Goal: Information Seeking & Learning: Learn about a topic

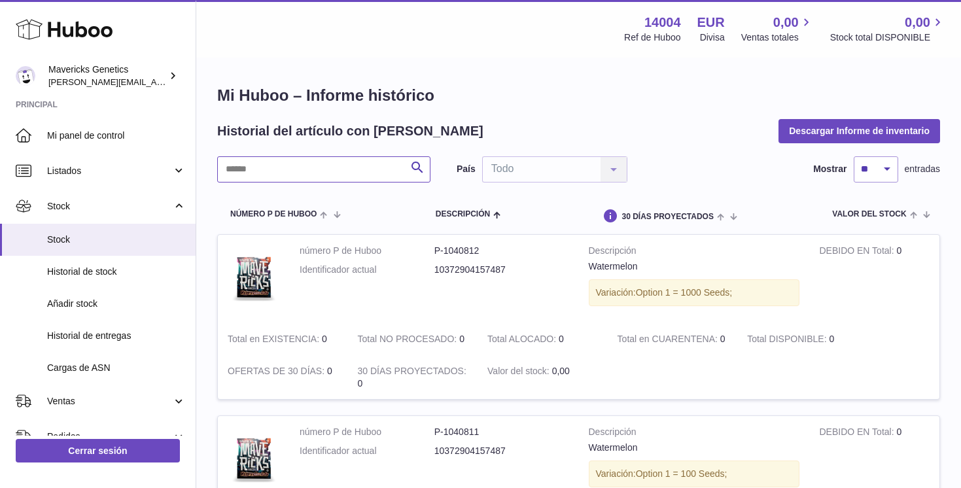
click at [359, 175] on input "text" at bounding box center [323, 169] width 213 height 26
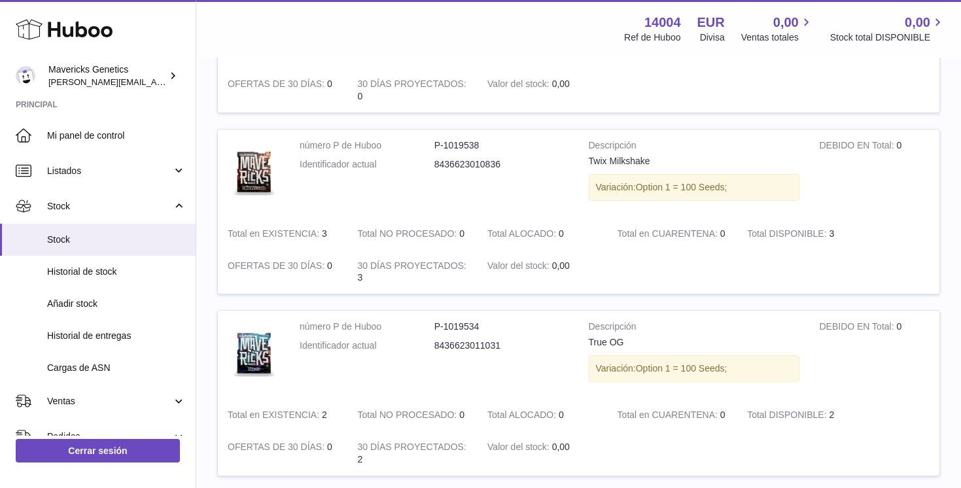
scroll to position [536, 0]
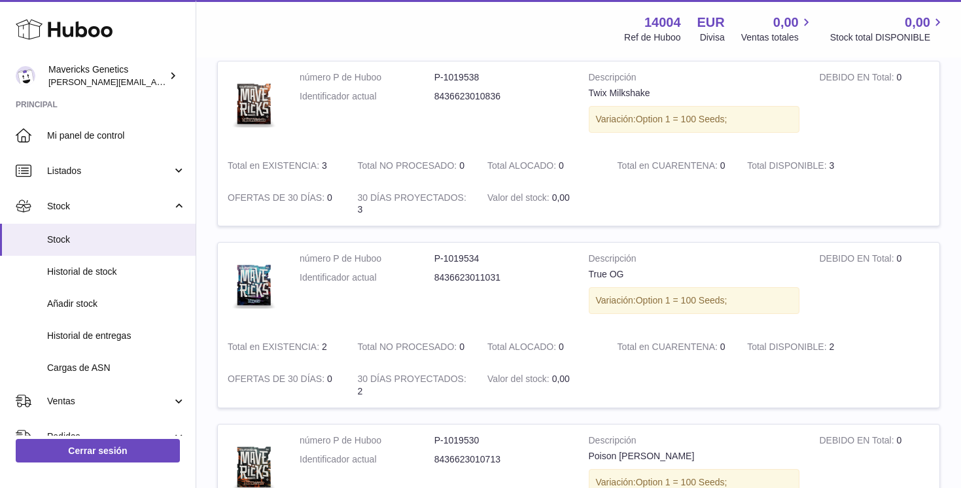
type input "*********"
drag, startPoint x: 591, startPoint y: 275, endPoint x: 632, endPoint y: 275, distance: 41.2
click at [632, 275] on div "True OG" at bounding box center [694, 274] width 211 height 12
drag, startPoint x: 627, startPoint y: 275, endPoint x: 585, endPoint y: 277, distance: 42.6
click at [584, 277] on td "Descripción True OG Variación: Option 1 = 100 Seeds;" at bounding box center [694, 287] width 231 height 88
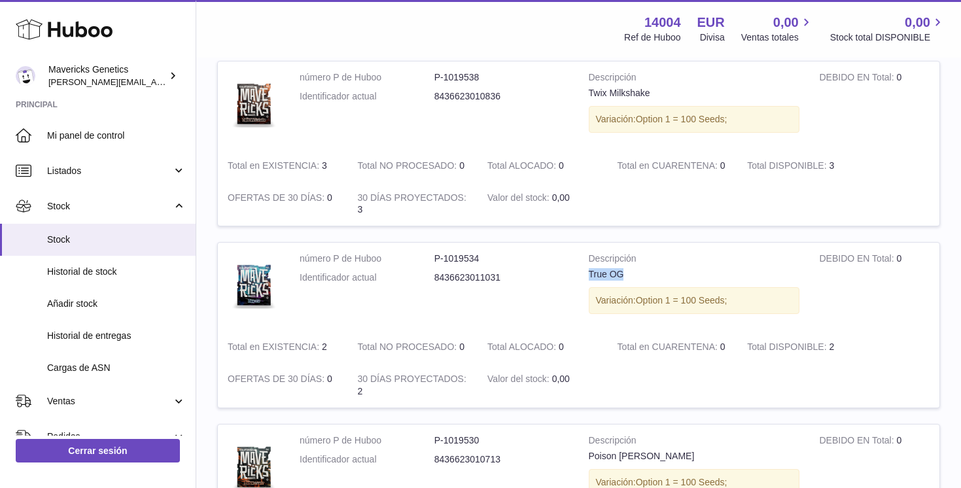
copy div "True OG"
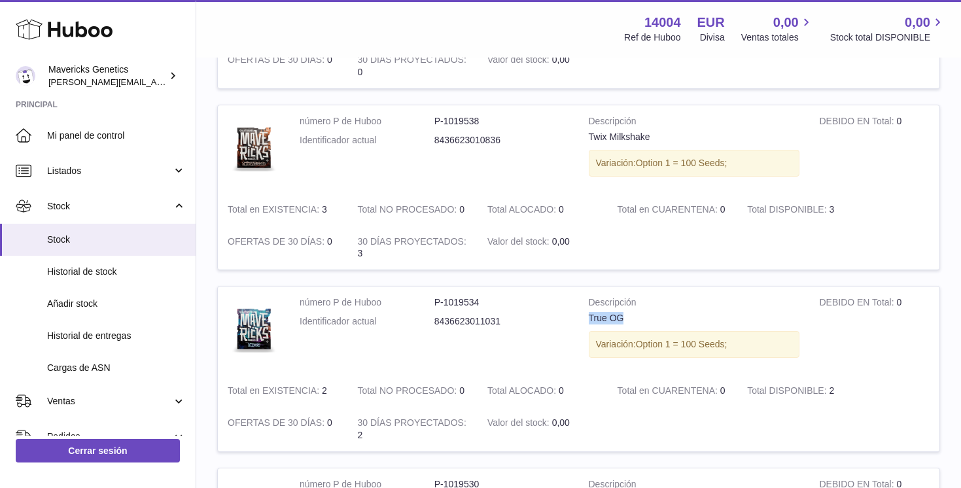
scroll to position [483, 0]
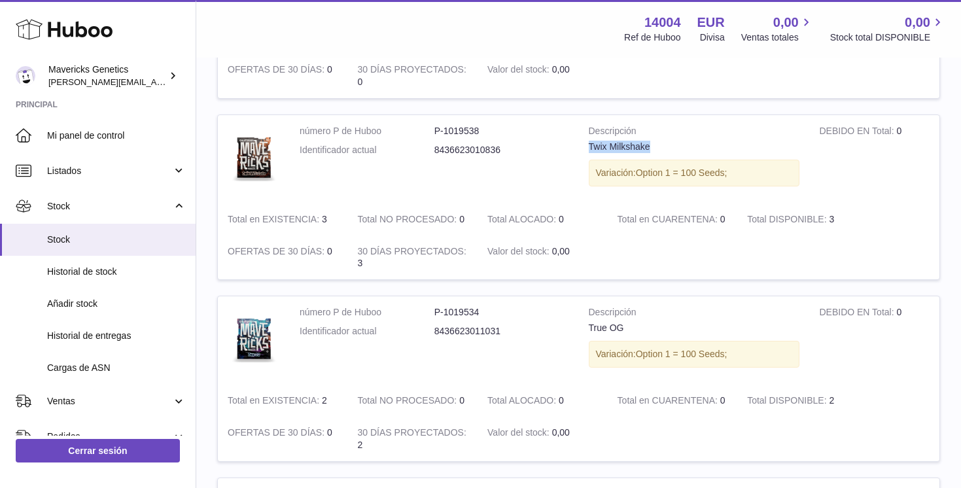
drag, startPoint x: 588, startPoint y: 146, endPoint x: 663, endPoint y: 147, distance: 75.2
click at [663, 147] on td "Descripción Twix Milkshake Variación: Option 1 = 100 Seeds;" at bounding box center [694, 159] width 231 height 88
copy div "Twix Milkshake"
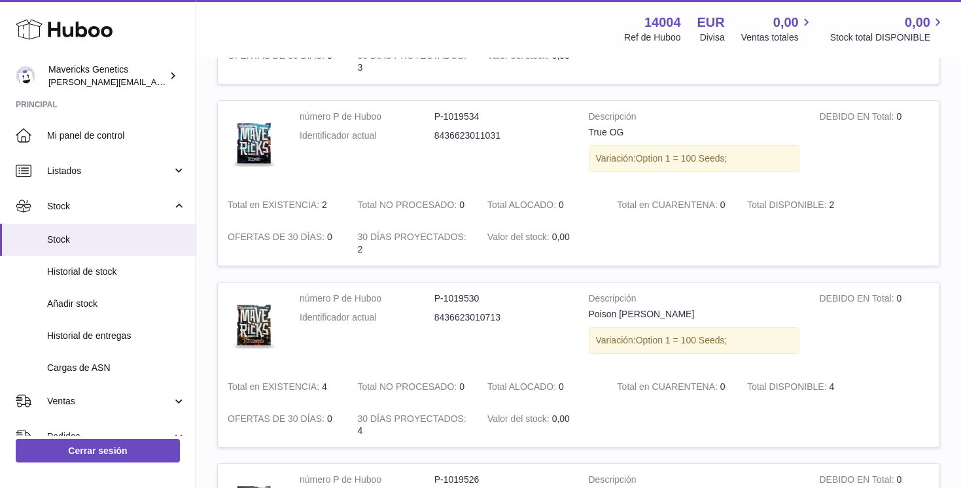
scroll to position [683, 0]
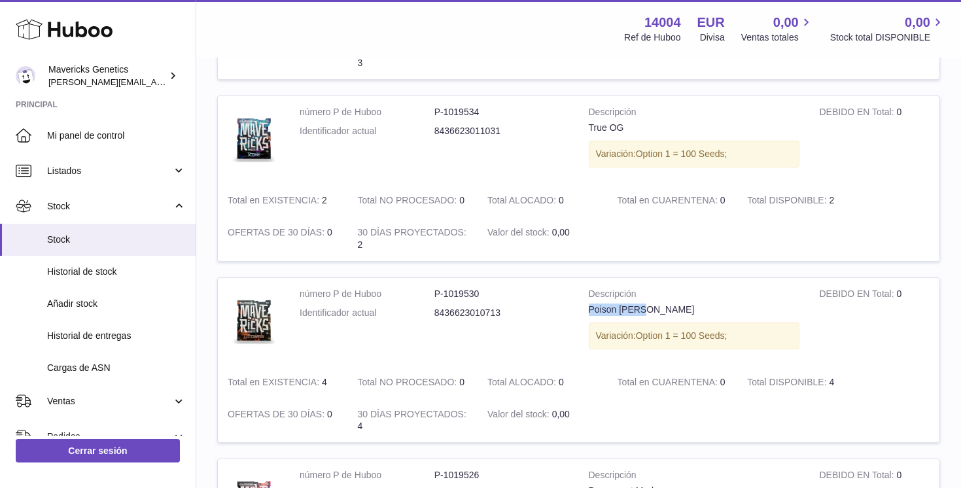
drag, startPoint x: 581, startPoint y: 316, endPoint x: 651, endPoint y: 313, distance: 70.1
click at [651, 313] on td "Descripción Poison [PERSON_NAME] Variación: Option 1 = 100 Seeds;" at bounding box center [694, 322] width 231 height 88
copy div "Poison [PERSON_NAME]"
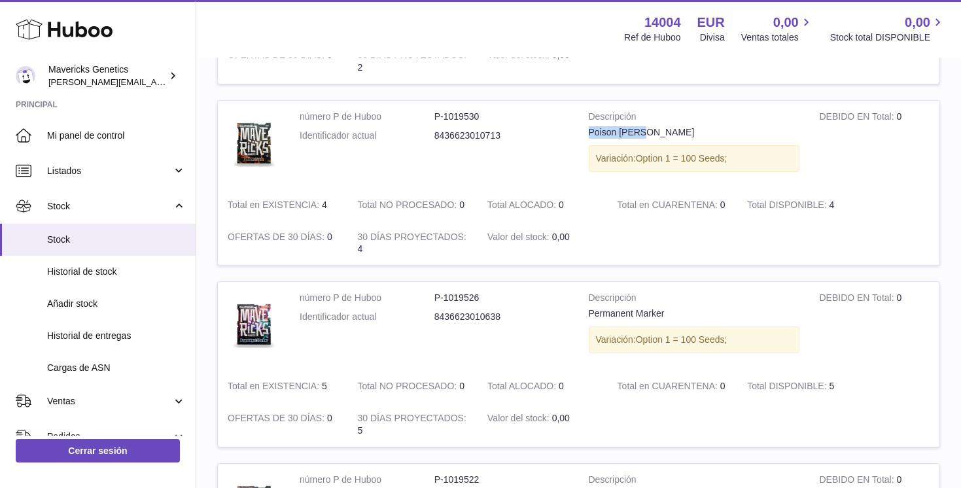
scroll to position [866, 0]
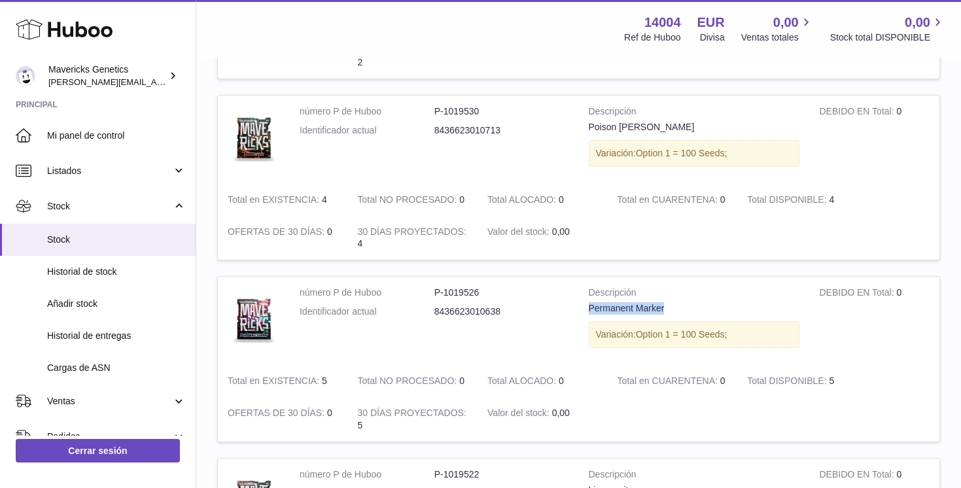
drag, startPoint x: 589, startPoint y: 309, endPoint x: 677, endPoint y: 309, distance: 88.3
click at [677, 309] on td "Descripción Permanent Marker Variación: Option 1 = 100 Seeds;" at bounding box center [694, 321] width 231 height 88
copy div "Permanent Marker"
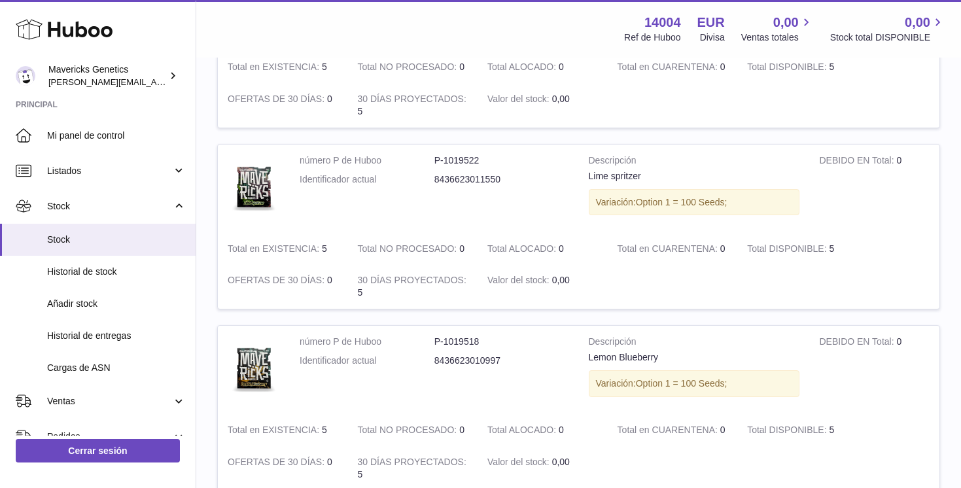
scroll to position [1185, 0]
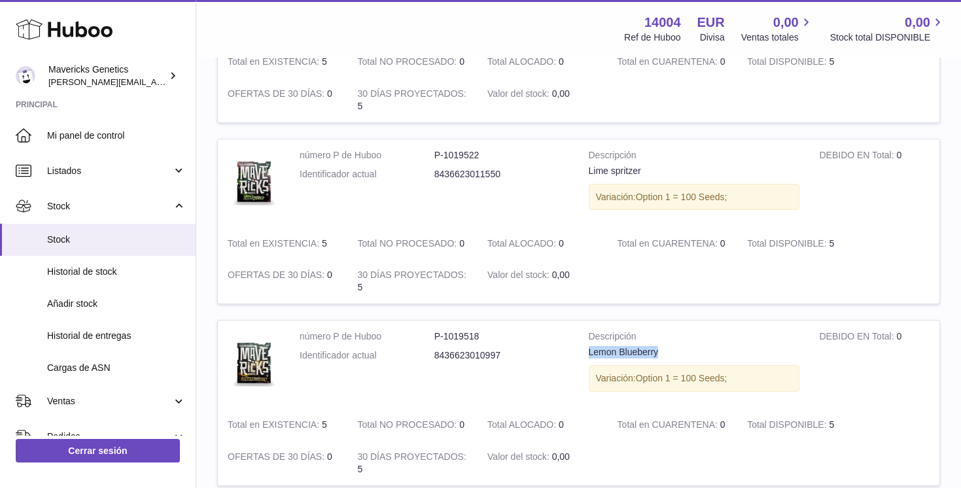
drag, startPoint x: 584, startPoint y: 355, endPoint x: 674, endPoint y: 355, distance: 89.6
click at [674, 355] on td "Descripción Lemon Blueberry Variación: Option 1 = 100 Seeds;" at bounding box center [694, 365] width 231 height 88
copy div "Lemon Blueberry"
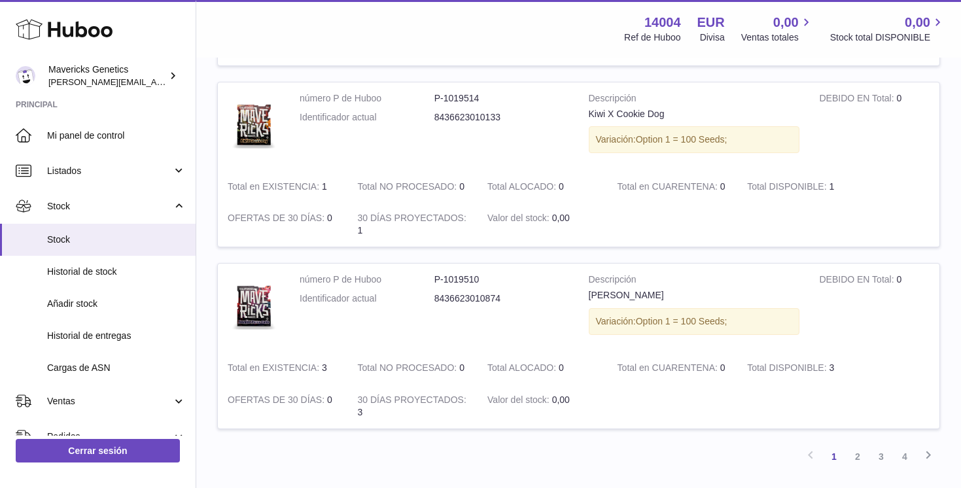
scroll to position [1622, 0]
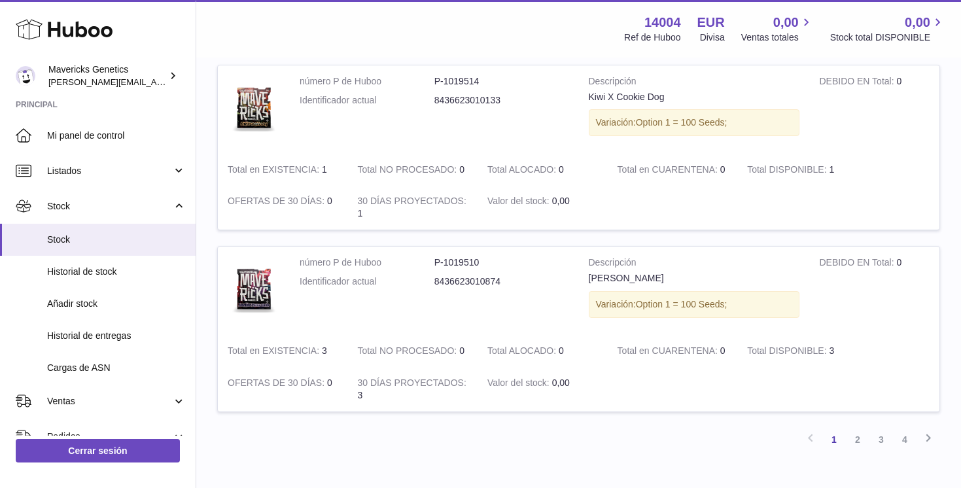
drag, startPoint x: 582, startPoint y: 279, endPoint x: 690, endPoint y: 281, distance: 108.0
click at [690, 281] on td "Descripción Jasmine Panna Cotta Variación: Option 1 = 100 Seeds;" at bounding box center [694, 291] width 231 height 88
copy div "[PERSON_NAME]"
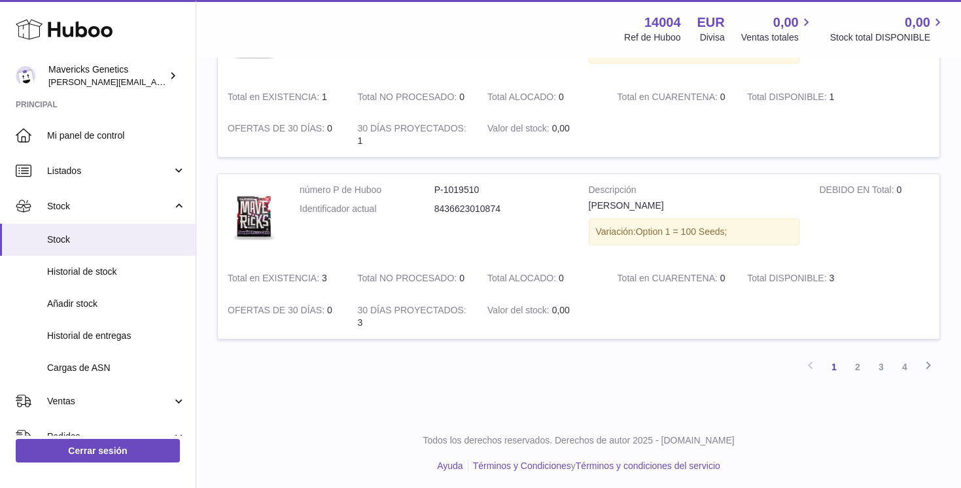
scroll to position [1698, 0]
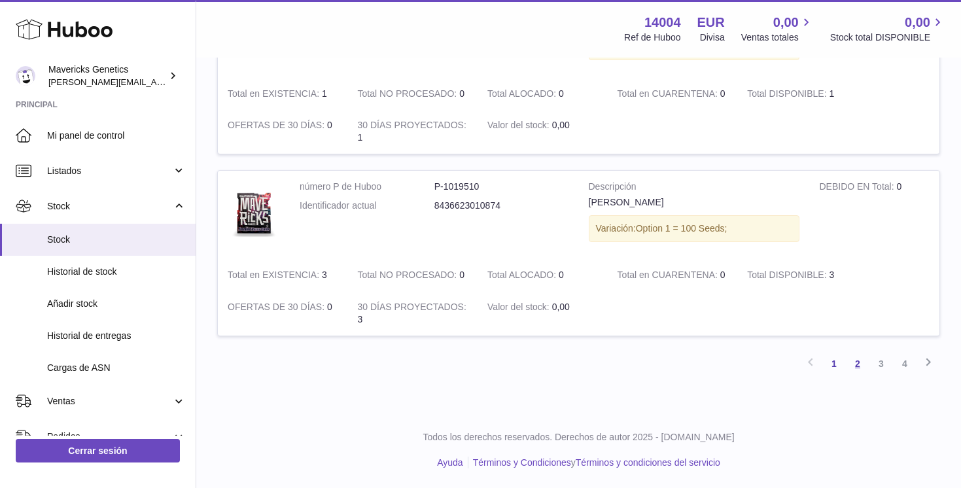
click at [858, 364] on link "2" at bounding box center [858, 364] width 24 height 24
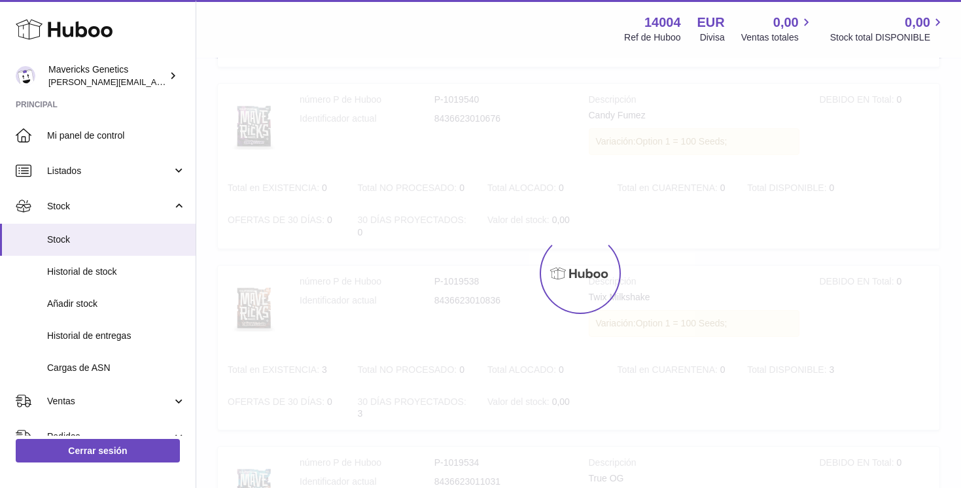
scroll to position [59, 0]
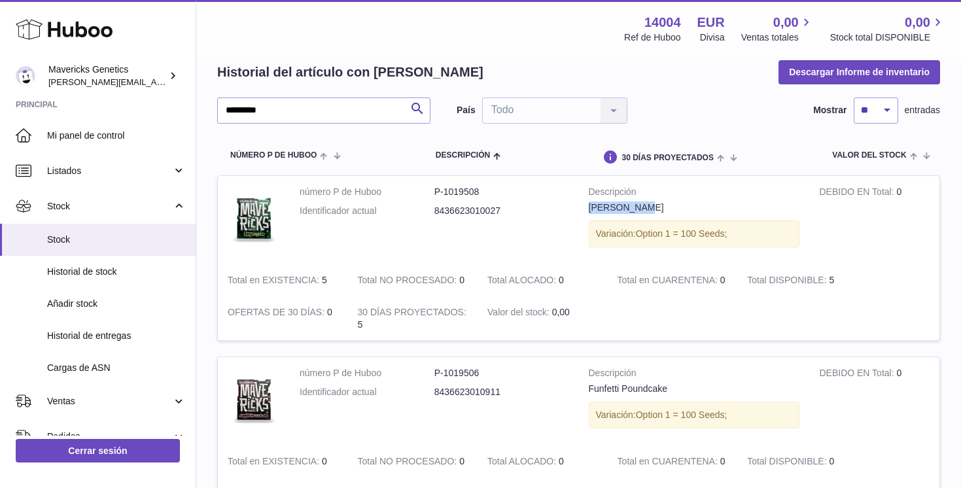
drag, startPoint x: 587, startPoint y: 209, endPoint x: 657, endPoint y: 209, distance: 70.0
click at [657, 209] on td "Descripción [PERSON_NAME] Variación: Option 1 = 100 Seeds;" at bounding box center [694, 220] width 231 height 88
copy div "[PERSON_NAME]"
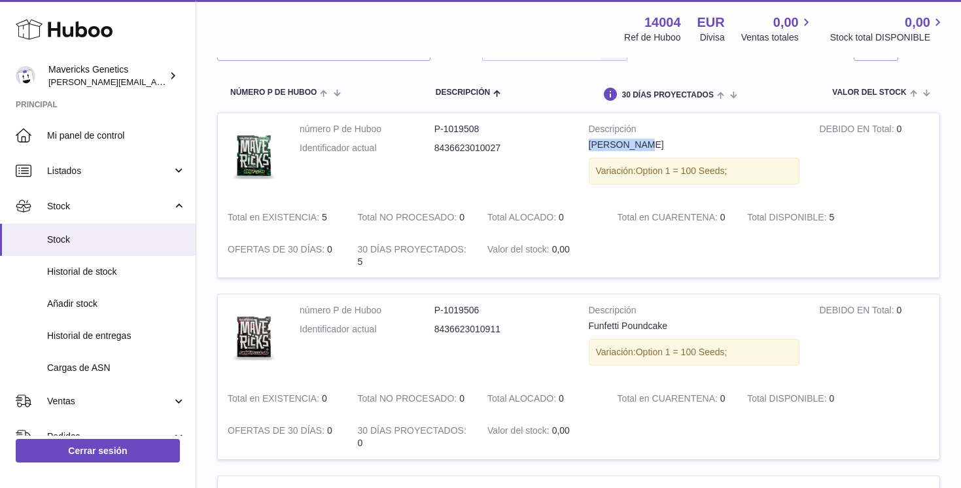
scroll to position [126, 0]
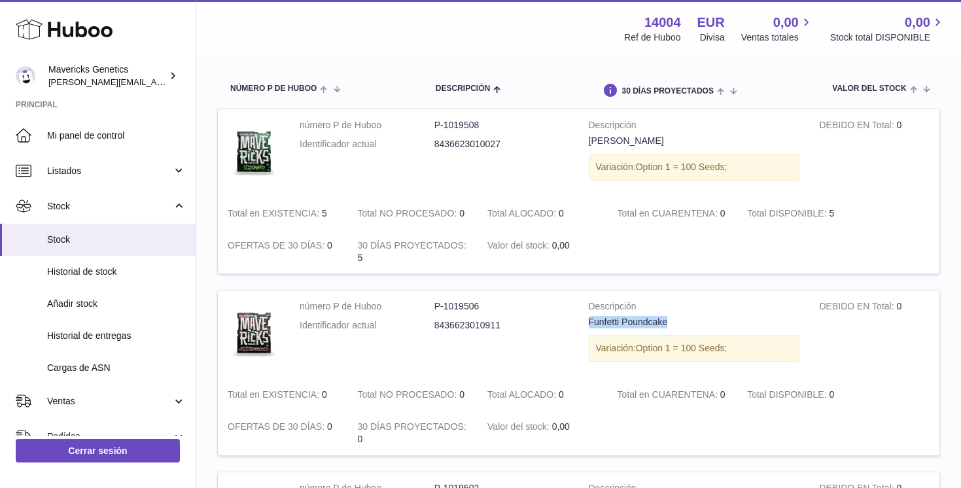
drag, startPoint x: 584, startPoint y: 320, endPoint x: 687, endPoint y: 327, distance: 103.6
click at [687, 327] on td "Descripción Funfetti Poundcake Variación: Option 1 = 100 Seeds;" at bounding box center [694, 334] width 231 height 88
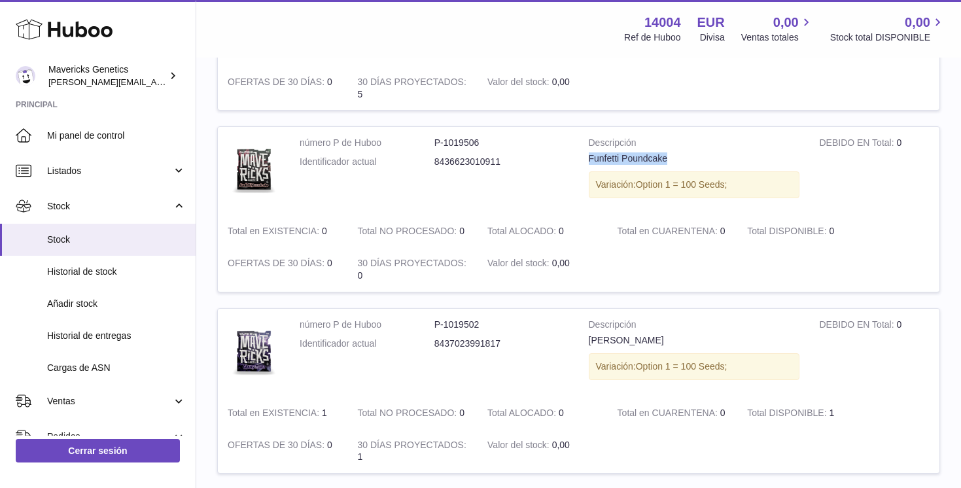
scroll to position [299, 0]
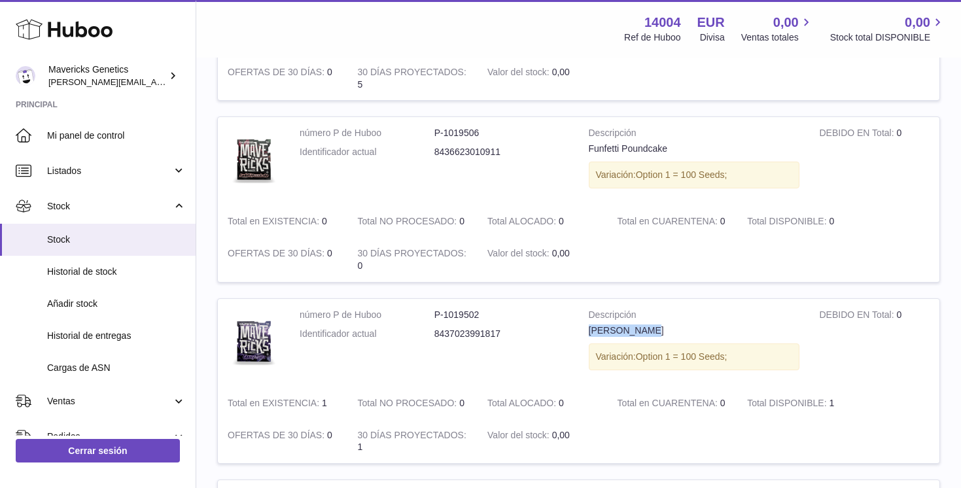
drag, startPoint x: 581, startPoint y: 329, endPoint x: 663, endPoint y: 331, distance: 81.8
click at [663, 331] on td "Descripción [PERSON_NAME] Variación: Option 1 = 100 Seeds;" at bounding box center [694, 343] width 231 height 88
copy div "[PERSON_NAME]"
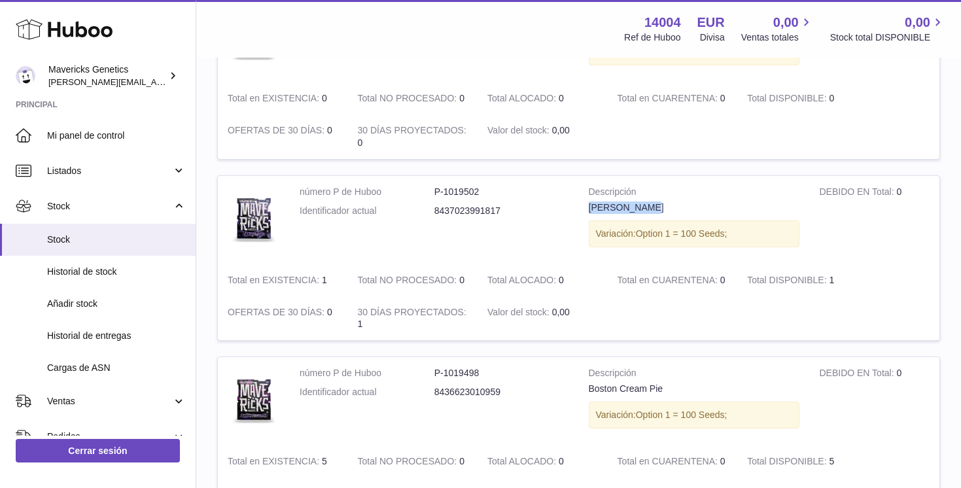
scroll to position [514, 0]
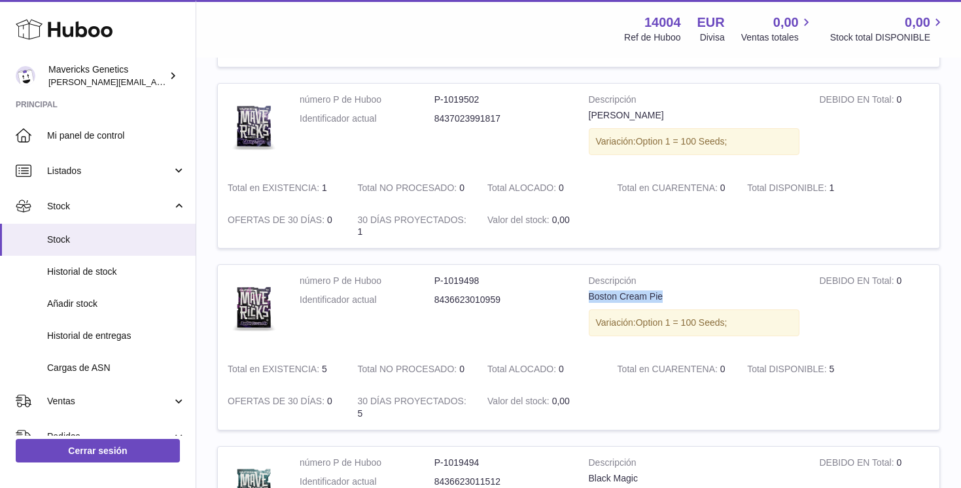
drag, startPoint x: 582, startPoint y: 296, endPoint x: 681, endPoint y: 296, distance: 98.8
click at [681, 296] on td "Descripción Boston Cream Pie Variación: Option 1 = 100 Seeds;" at bounding box center [694, 309] width 231 height 88
copy div "Boston Cream Pie"
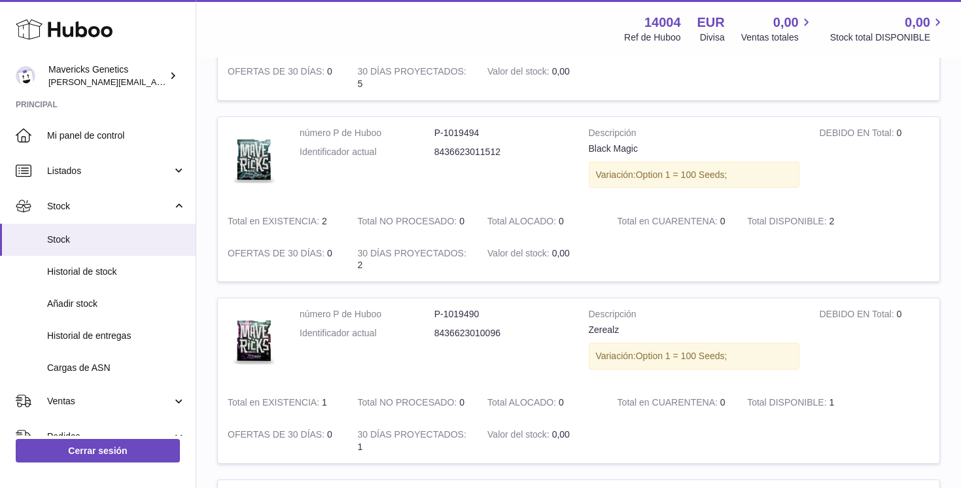
scroll to position [847, 0]
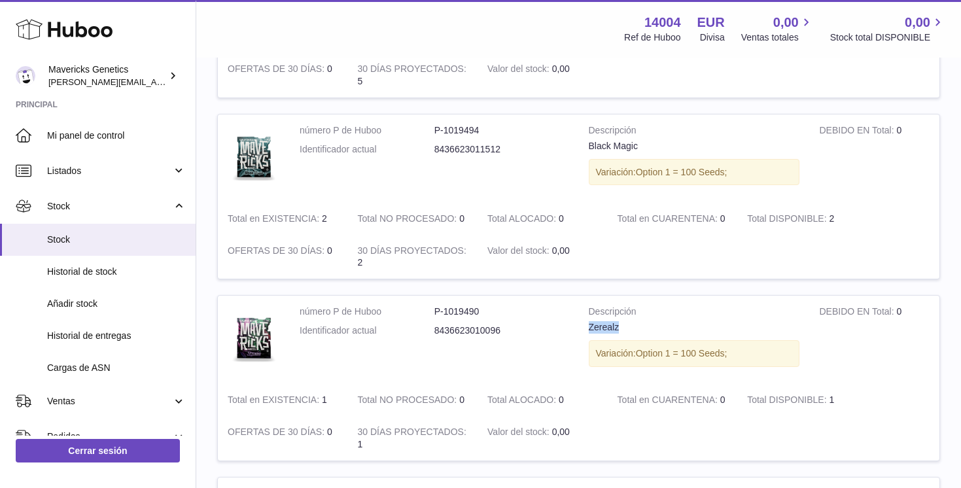
drag, startPoint x: 587, startPoint y: 325, endPoint x: 629, endPoint y: 325, distance: 41.9
click at [629, 325] on td "Descripción Zerealz Variación: Option 1 = 100 Seeds;" at bounding box center [694, 340] width 231 height 88
copy div "Zerealz"
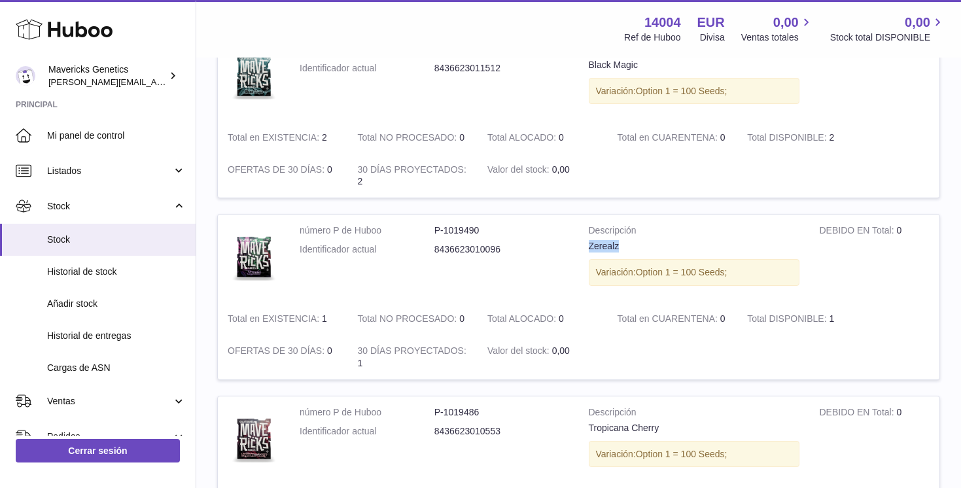
scroll to position [1034, 0]
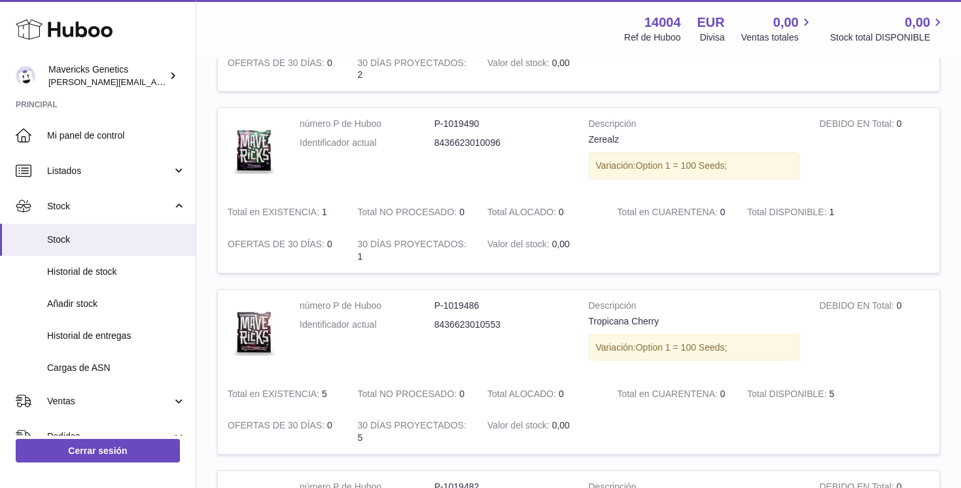
drag, startPoint x: 582, startPoint y: 330, endPoint x: 673, endPoint y: 330, distance: 91.6
click at [673, 330] on td "Descripción Tropicana Cherry Variación: Option 1 = 100 Seeds;" at bounding box center [694, 334] width 231 height 88
drag, startPoint x: 673, startPoint y: 327, endPoint x: 581, endPoint y: 325, distance: 92.3
click at [580, 325] on td "Descripción Tropicana Cherry Variación: Option 1 = 100 Seeds;" at bounding box center [694, 334] width 231 height 88
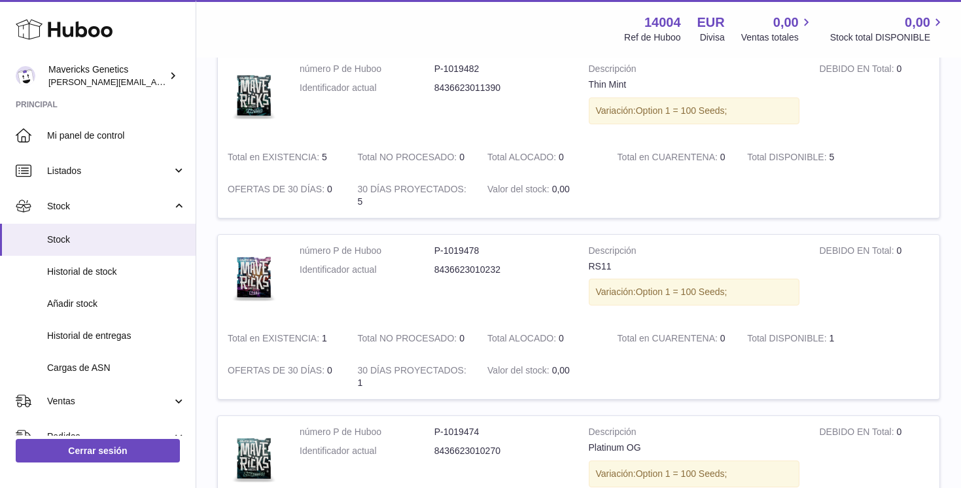
scroll to position [1461, 0]
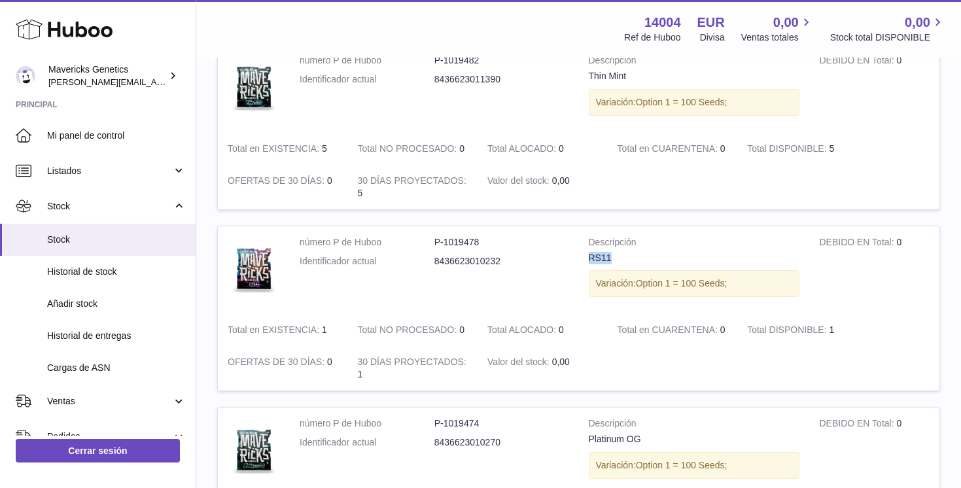
drag, startPoint x: 584, startPoint y: 261, endPoint x: 624, endPoint y: 261, distance: 39.9
click at [624, 261] on td "Descripción RS11 Variación: Option 1 = 100 Seeds;" at bounding box center [694, 270] width 231 height 88
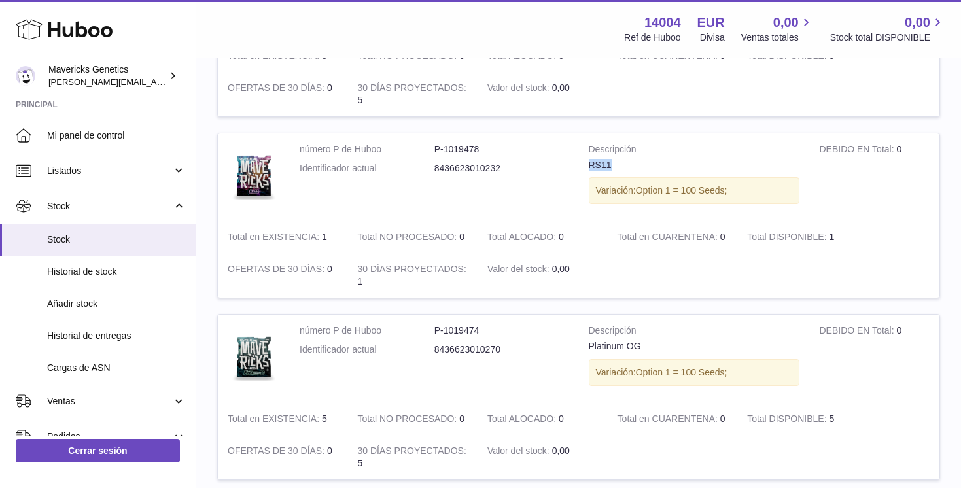
scroll to position [1565, 0]
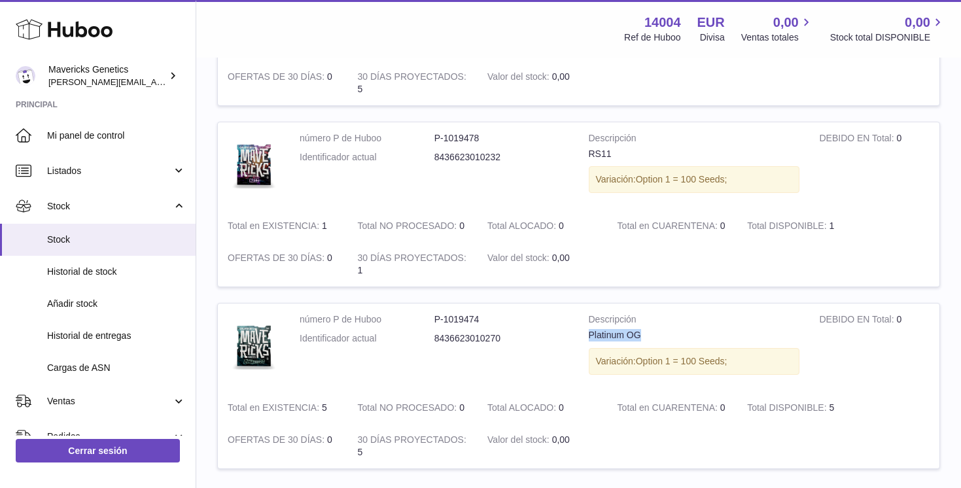
drag, startPoint x: 585, startPoint y: 336, endPoint x: 664, endPoint y: 336, distance: 79.2
click at [664, 336] on td "Descripción Platinum OG Variación: Option 1 = 100 Seeds;" at bounding box center [694, 348] width 231 height 88
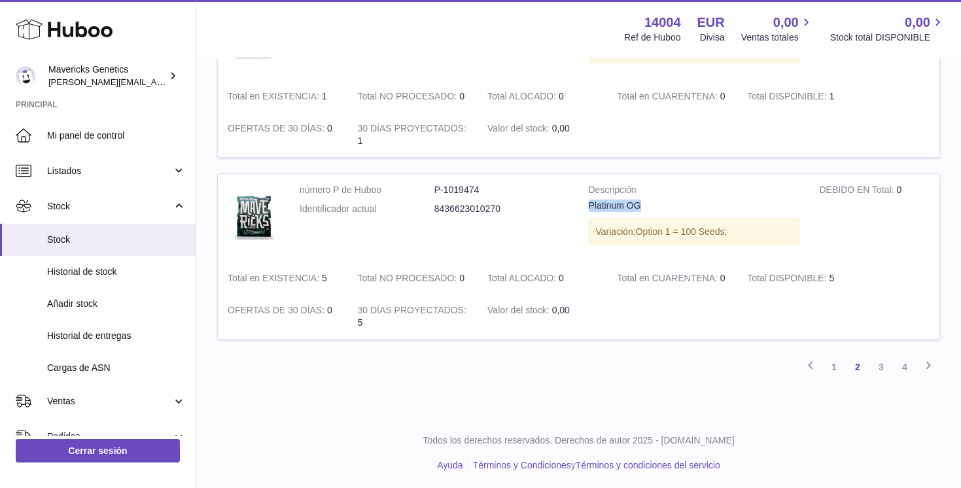
scroll to position [1698, 0]
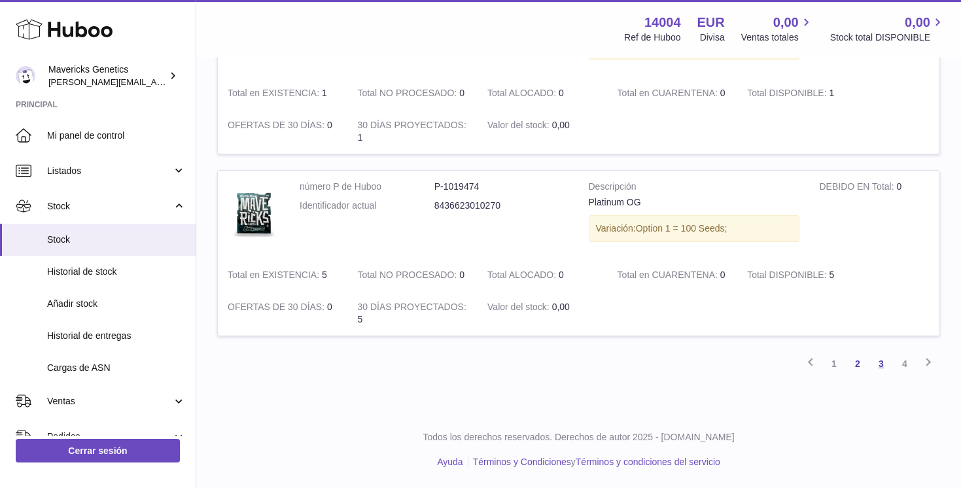
click at [878, 363] on link "3" at bounding box center [881, 364] width 24 height 24
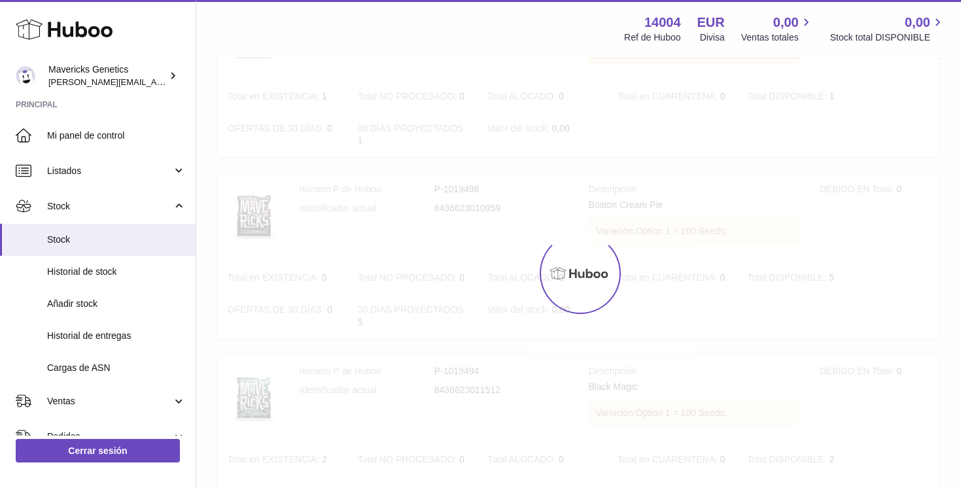
scroll to position [59, 0]
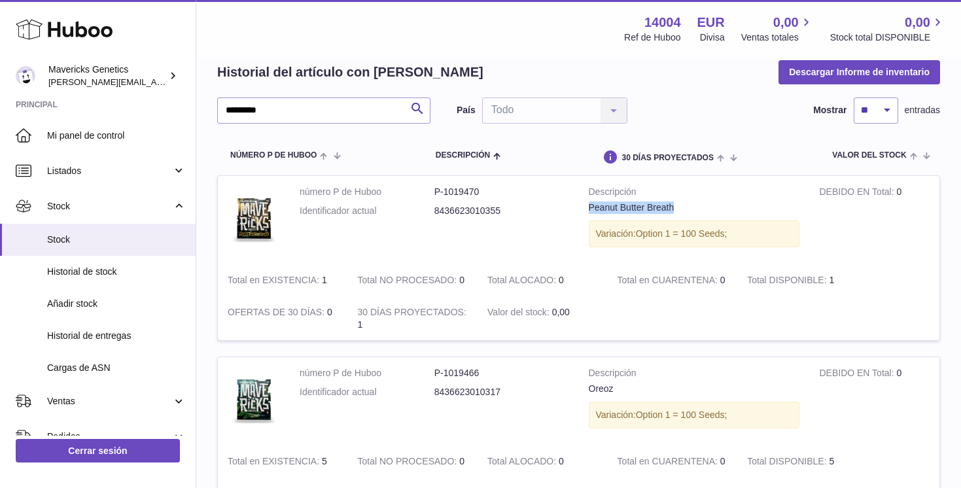
drag, startPoint x: 583, startPoint y: 208, endPoint x: 686, endPoint y: 209, distance: 102.7
click at [686, 208] on td "Descripción Peanut Butter Breath Variación: Option 1 = 100 Seeds;" at bounding box center [694, 220] width 231 height 88
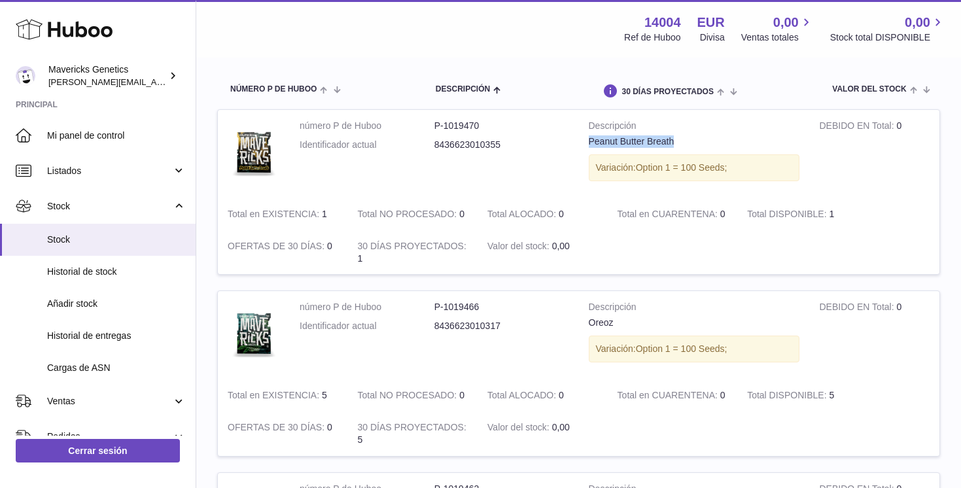
scroll to position [126, 0]
drag, startPoint x: 576, startPoint y: 326, endPoint x: 657, endPoint y: 327, distance: 80.5
click at [657, 327] on tr "número P de Huboo P-1019466 Identificador actual 8436623010317 Descripción Oreo…" at bounding box center [578, 372] width 723 height 166
click at [657, 327] on div "Oreoz" at bounding box center [694, 321] width 211 height 12
drag, startPoint x: 584, startPoint y: 324, endPoint x: 622, endPoint y: 325, distance: 37.3
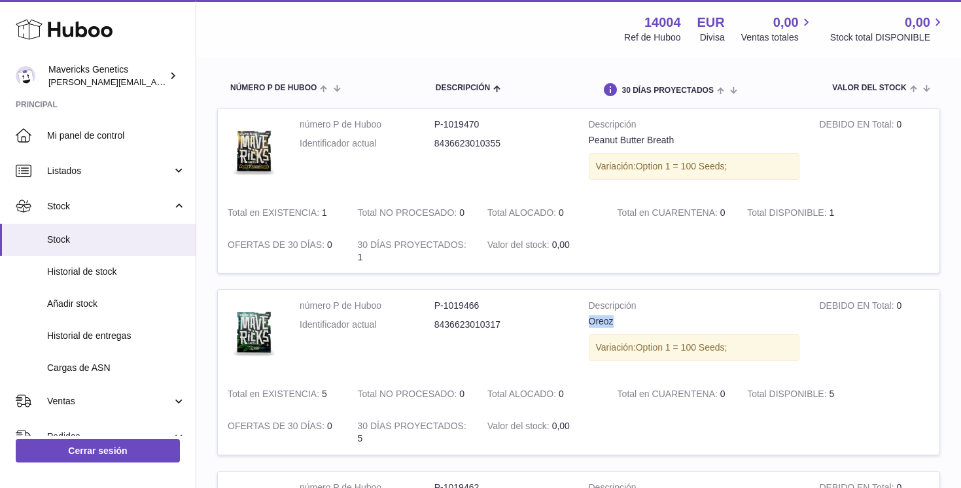
click at [622, 324] on td "Descripción Oreoz Variación: Option 1 = 100 Seeds;" at bounding box center [694, 334] width 231 height 88
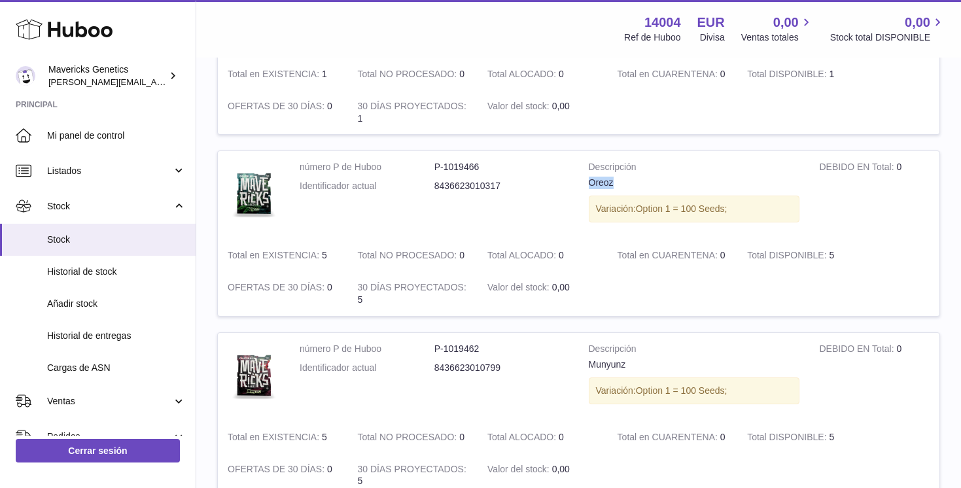
scroll to position [292, 0]
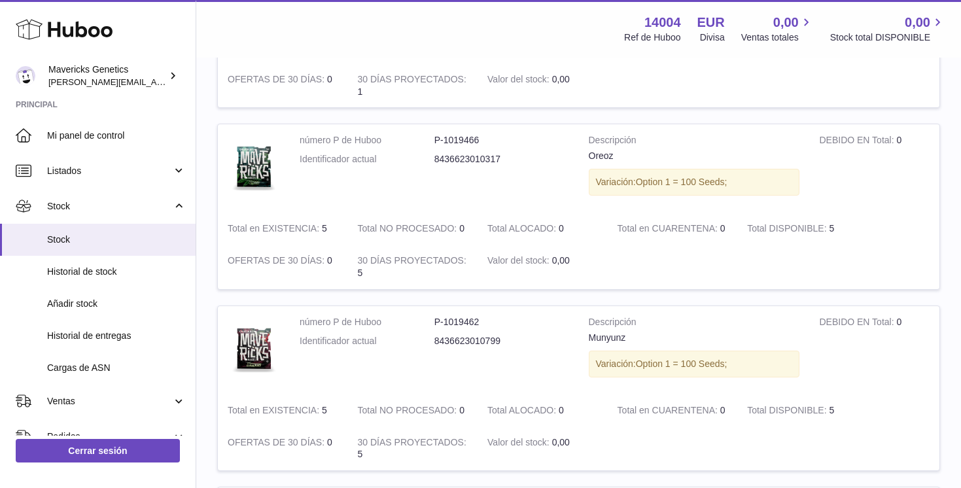
drag, startPoint x: 578, startPoint y: 336, endPoint x: 644, endPoint y: 336, distance: 66.1
click at [644, 336] on td "Descripción Munyunz Variación: Option 1 = 100 Seeds;" at bounding box center [694, 350] width 231 height 88
drag, startPoint x: 589, startPoint y: 338, endPoint x: 633, endPoint y: 338, distance: 43.2
click at [633, 338] on div "Munyunz" at bounding box center [694, 338] width 211 height 12
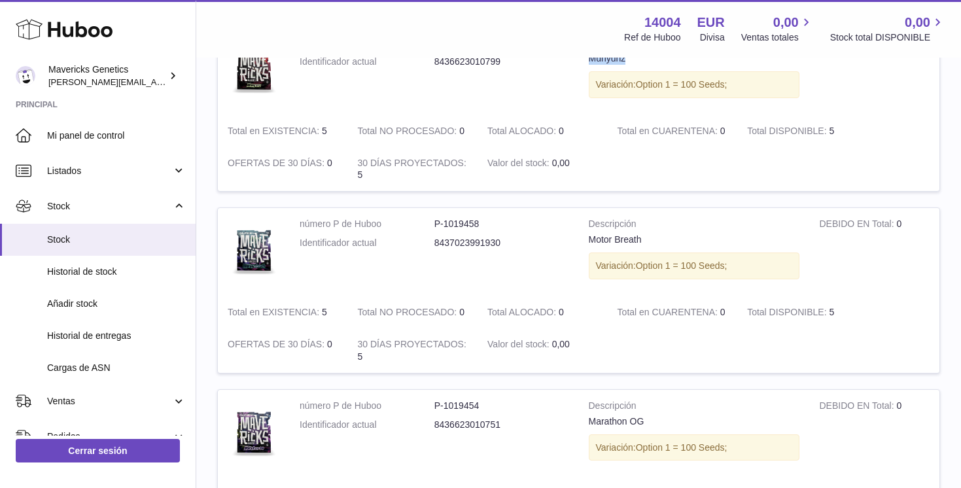
scroll to position [593, 0]
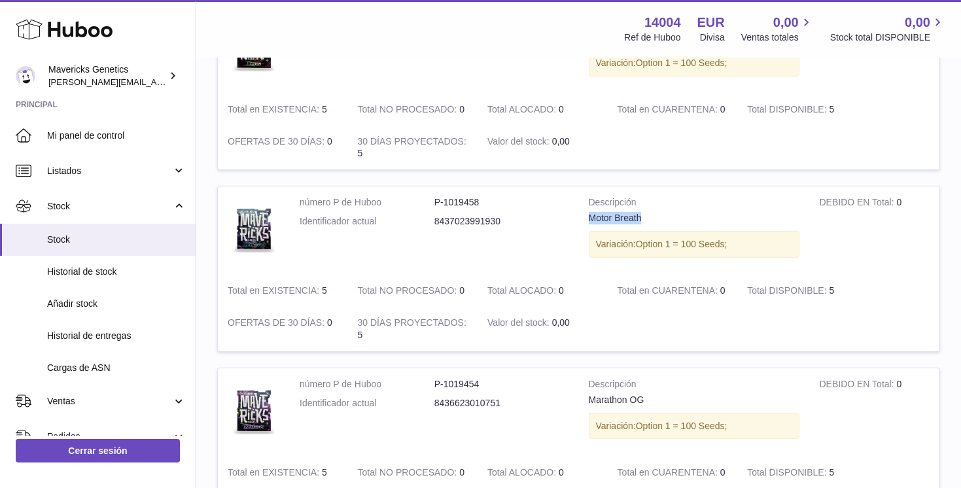
drag, startPoint x: 580, startPoint y: 218, endPoint x: 667, endPoint y: 218, distance: 86.4
click at [667, 218] on td "Descripción Motor Breath Variación: Option 1 = 100 Seeds;" at bounding box center [694, 230] width 231 height 88
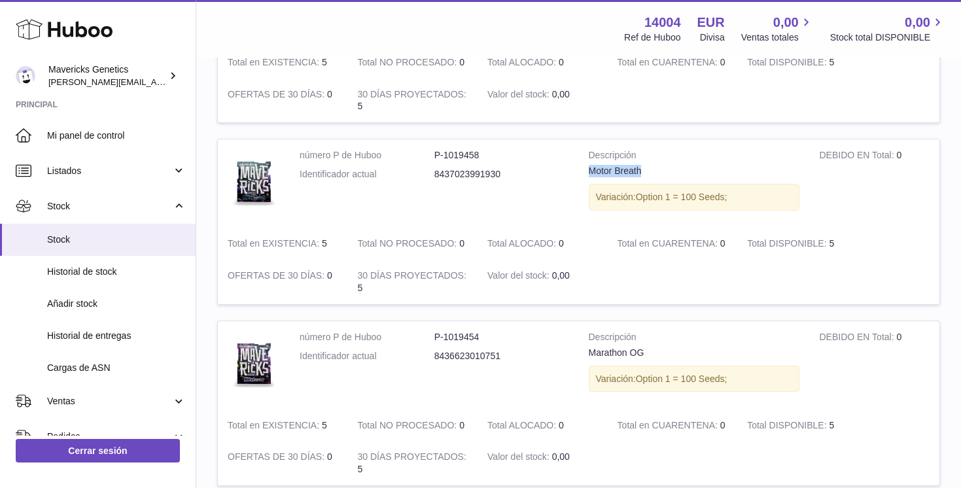
scroll to position [640, 0]
drag, startPoint x: 586, startPoint y: 354, endPoint x: 660, endPoint y: 355, distance: 73.9
click at [660, 354] on td "Descripción Marathon OG Variación: Option 1 = 100 Seeds;" at bounding box center [694, 365] width 231 height 88
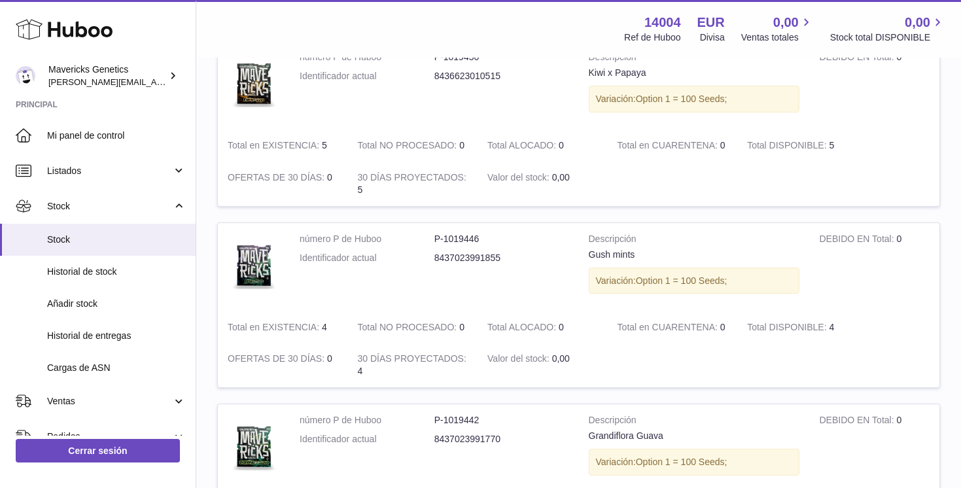
scroll to position [1108, 0]
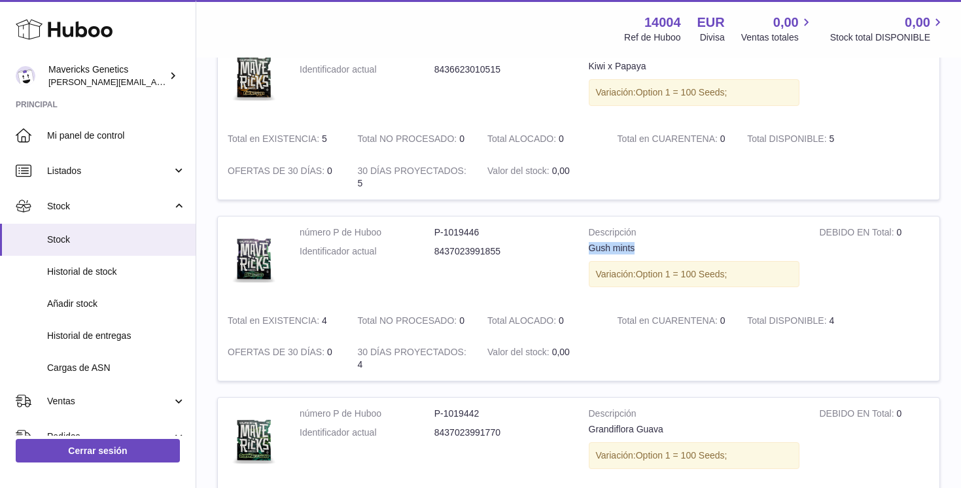
drag, startPoint x: 582, startPoint y: 247, endPoint x: 661, endPoint y: 247, distance: 79.2
click at [661, 247] on td "Descripción Gush mints Variación: Option 1 = 100 Seeds;" at bounding box center [694, 261] width 231 height 88
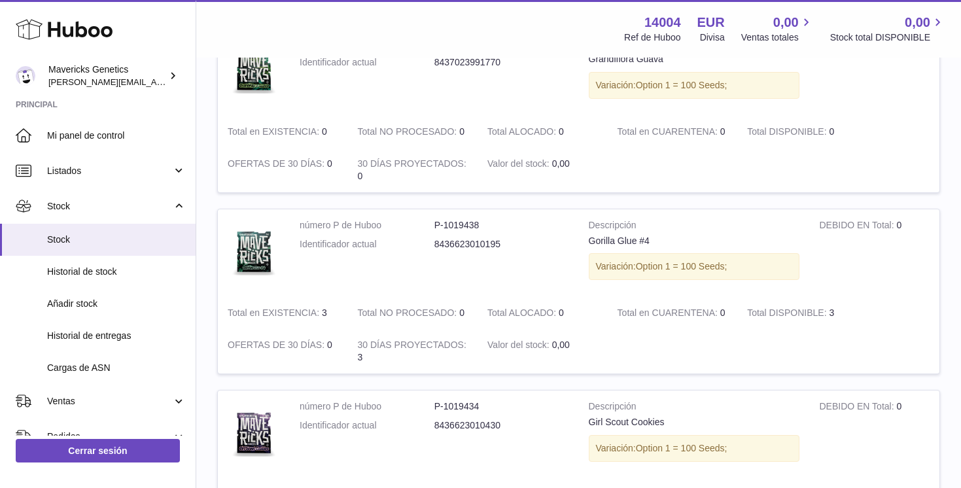
scroll to position [1519, 0]
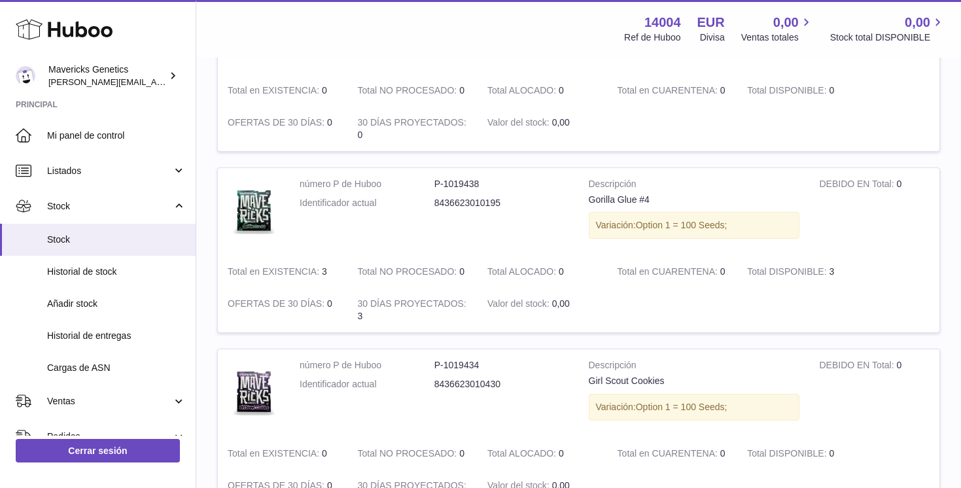
drag, startPoint x: 578, startPoint y: 200, endPoint x: 671, endPoint y: 200, distance: 92.2
click at [671, 200] on td "Descripción Gorilla Glue #4 Variación: Option 1 = 100 Seeds;" at bounding box center [694, 212] width 231 height 88
drag, startPoint x: 589, startPoint y: 202, endPoint x: 651, endPoint y: 202, distance: 62.2
click at [652, 202] on div "Gorilla Glue #4" at bounding box center [694, 200] width 211 height 12
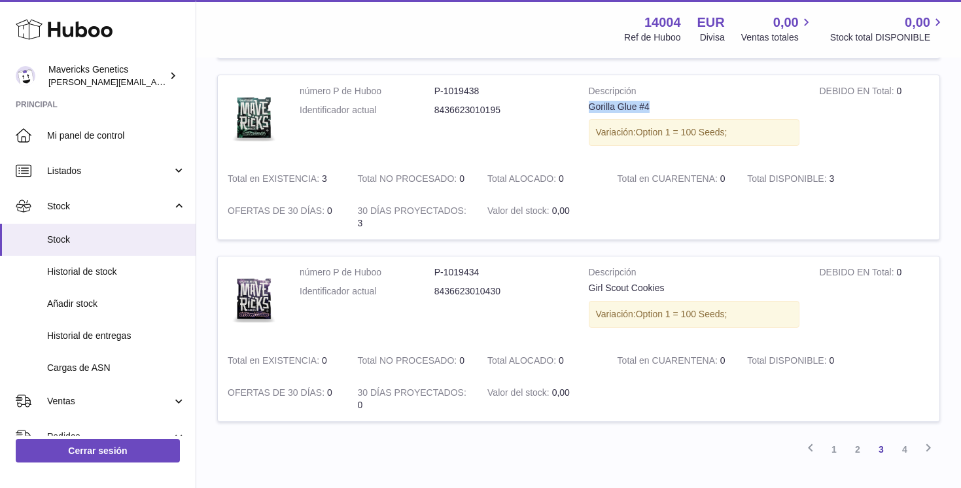
scroll to position [1698, 0]
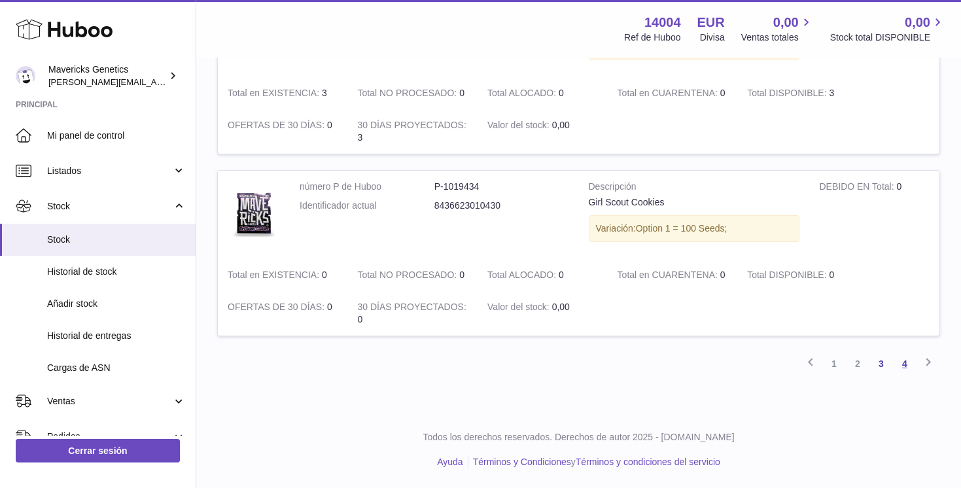
click at [902, 363] on link "4" at bounding box center [905, 364] width 24 height 24
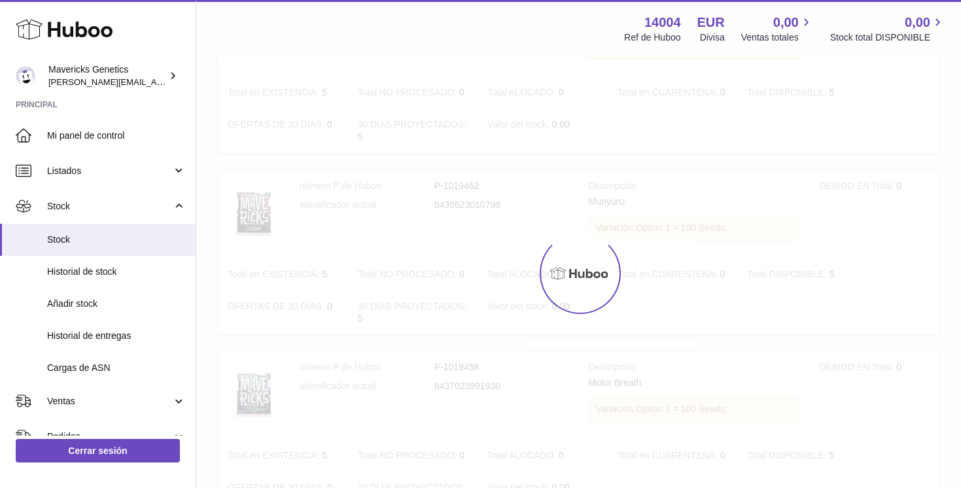
scroll to position [59, 0]
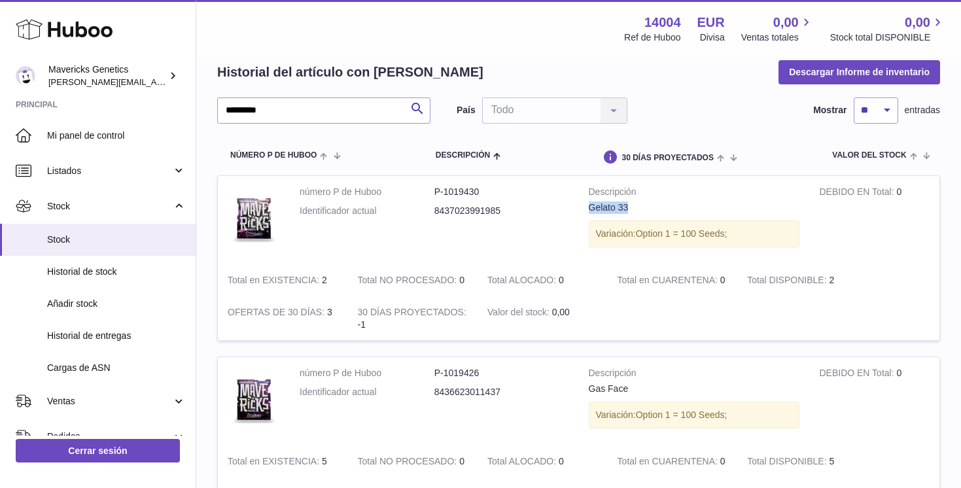
drag, startPoint x: 582, startPoint y: 213, endPoint x: 652, endPoint y: 214, distance: 69.4
click at [652, 214] on td "Descripción Gelato 33 Variación: Option 1 = 100 Seeds;" at bounding box center [694, 220] width 231 height 88
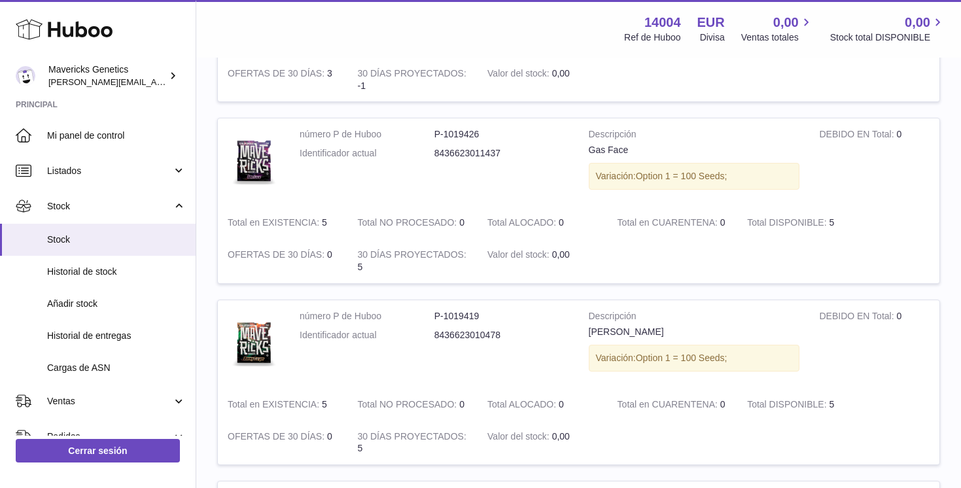
scroll to position [308, 0]
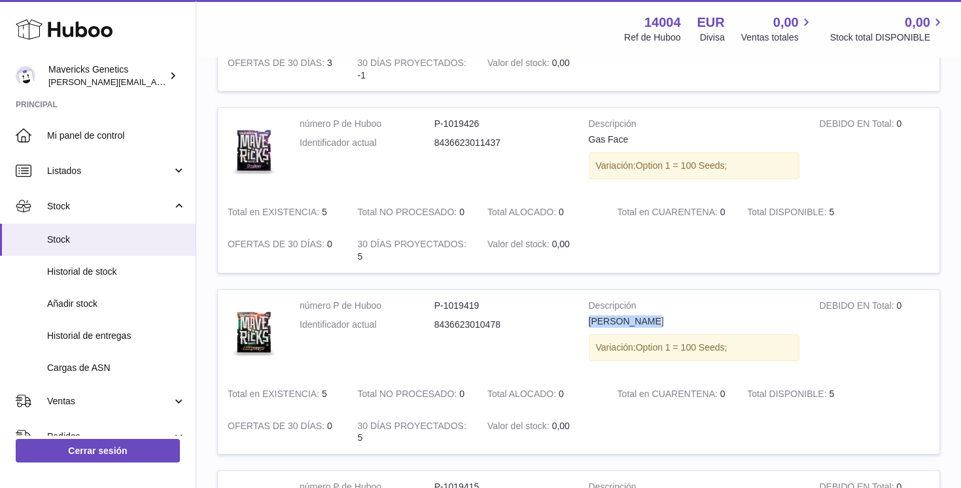
drag, startPoint x: 601, startPoint y: 321, endPoint x: 662, endPoint y: 321, distance: 60.8
click at [662, 321] on td "Descripción [PERSON_NAME] Variación: Option 1 = 100 Seeds;" at bounding box center [694, 334] width 231 height 88
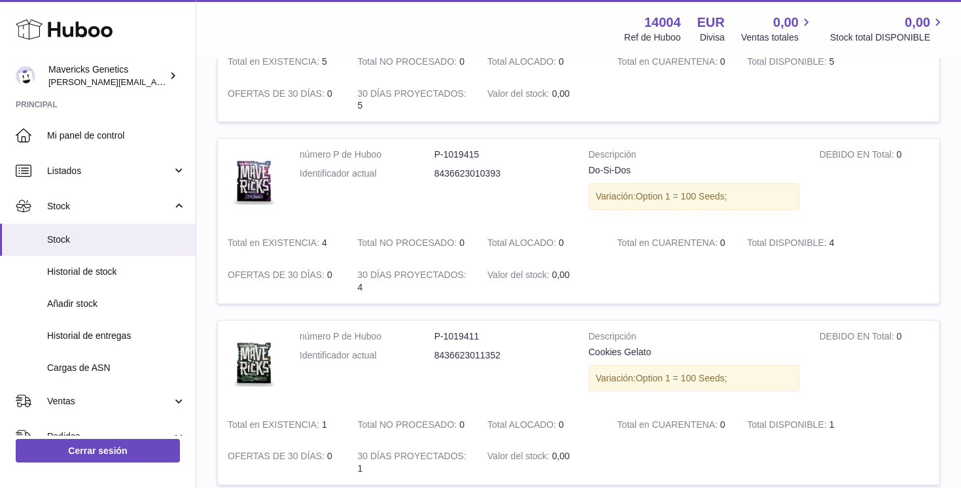
scroll to position [646, 0]
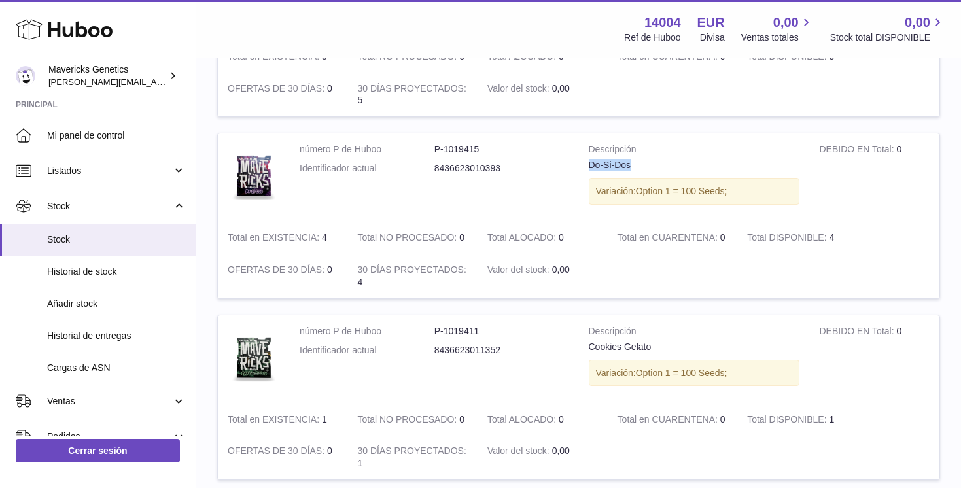
drag, startPoint x: 585, startPoint y: 164, endPoint x: 640, endPoint y: 164, distance: 55.6
click at [640, 164] on td "Descripción Do-Si-Dos Variación: Option 1 = 100 Seeds;" at bounding box center [694, 177] width 231 height 88
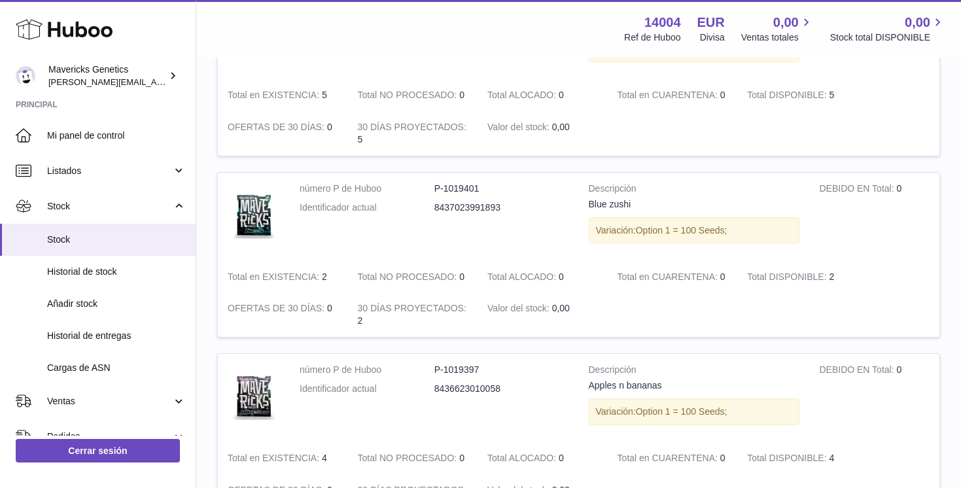
scroll to position [1167, 0]
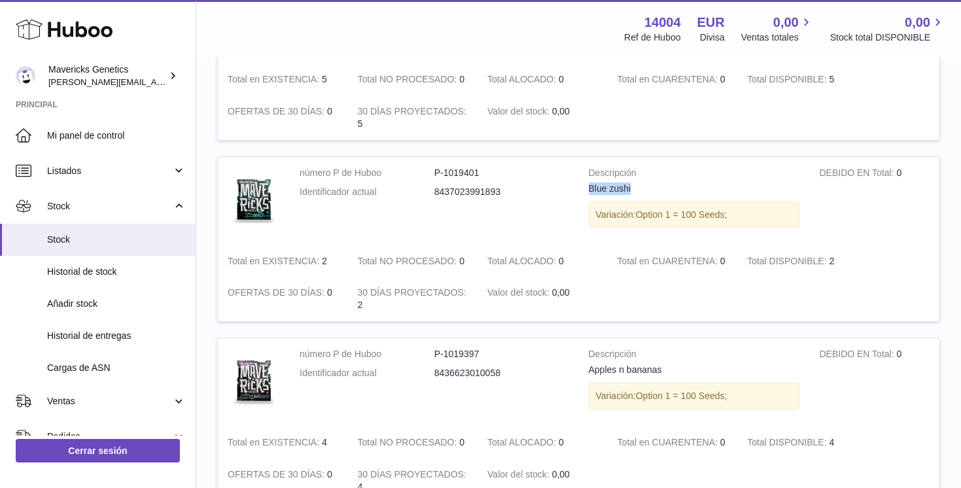
drag, startPoint x: 584, startPoint y: 190, endPoint x: 647, endPoint y: 190, distance: 63.5
click at [647, 190] on td "Descripción Blue zushi Variación: Option 1 = 100 Seeds;" at bounding box center [694, 201] width 231 height 88
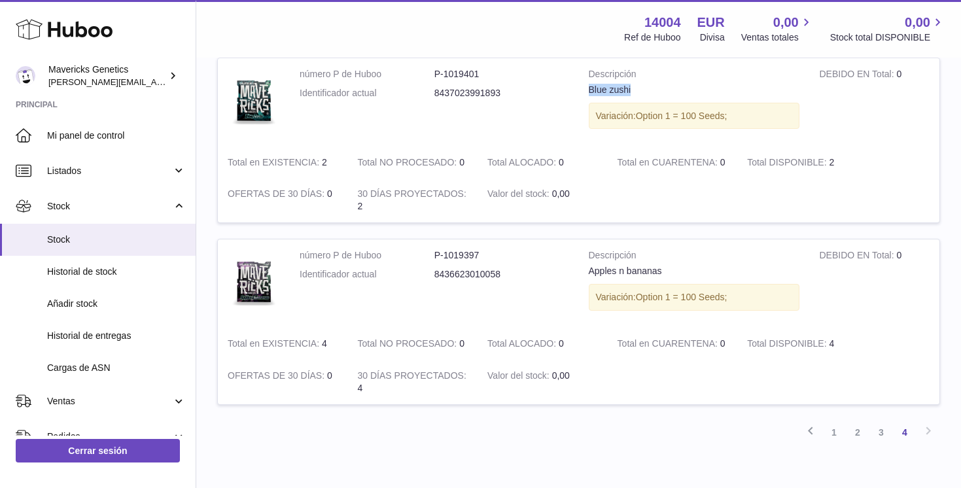
scroll to position [1314, 0]
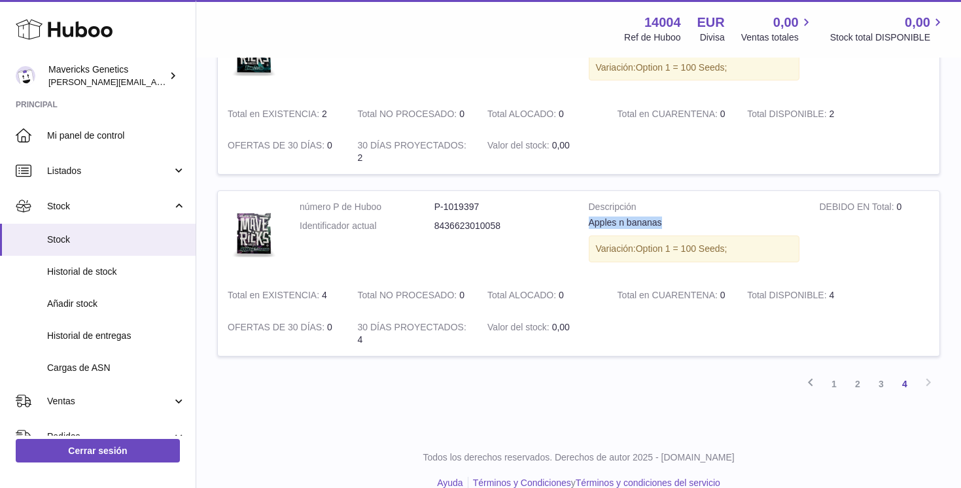
drag, startPoint x: 581, startPoint y: 220, endPoint x: 694, endPoint y: 220, distance: 113.2
click at [694, 220] on td "Descripción Apples n bananas Variación: Option 1 = 100 Seeds;" at bounding box center [694, 235] width 231 height 88
